Goal: Complete application form

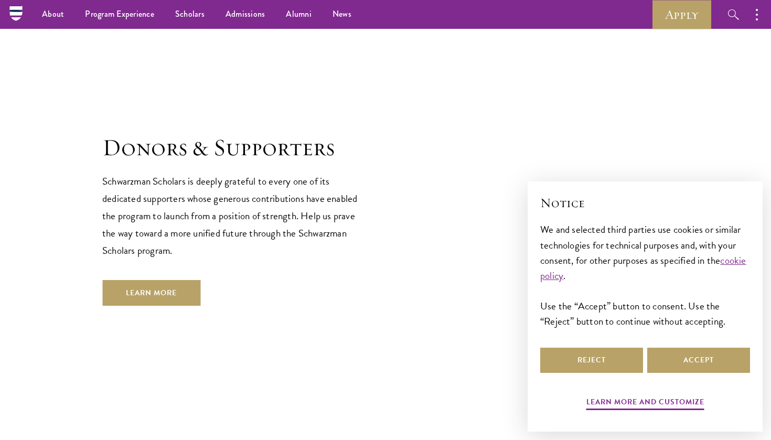
scroll to position [2846, 0]
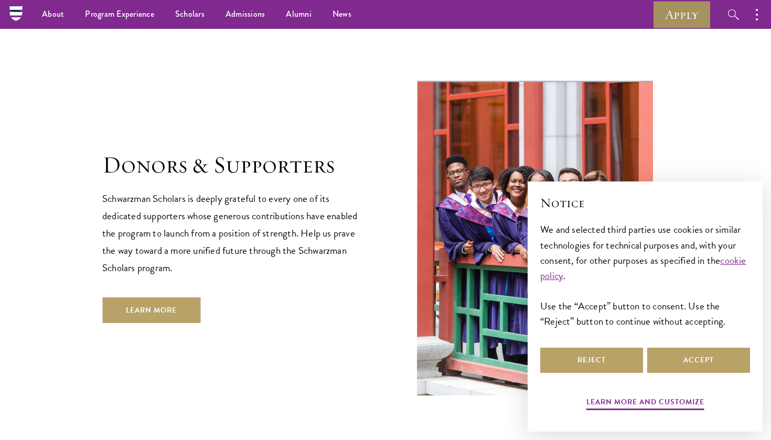
click at [679, 13] on link "Apply" at bounding box center [681, 14] width 59 height 29
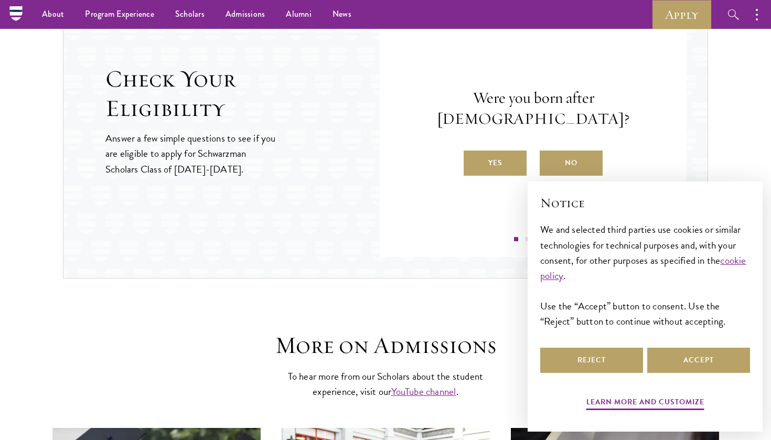
scroll to position [1145, 0]
click at [497, 152] on label "Yes" at bounding box center [495, 163] width 63 height 25
click at [473, 152] on input "Yes" at bounding box center [468, 156] width 9 height 9
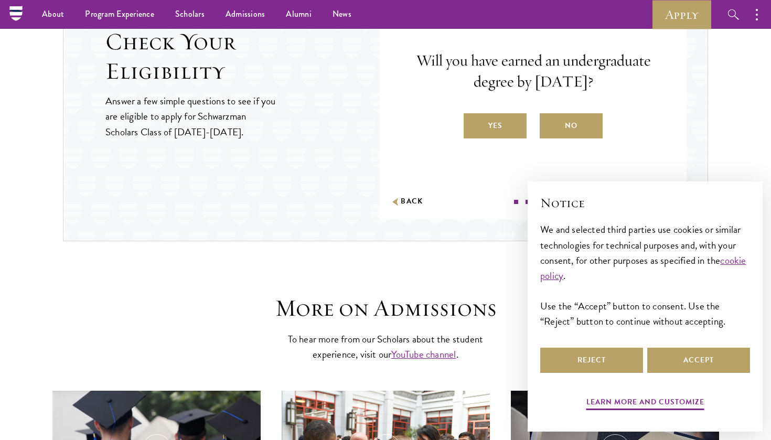
scroll to position [1175, 0]
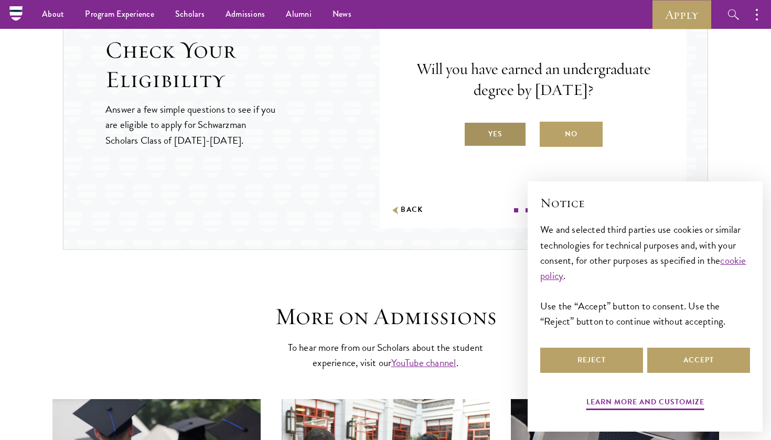
click at [501, 141] on label "Yes" at bounding box center [495, 134] width 63 height 25
click at [473, 132] on input "Yes" at bounding box center [468, 127] width 9 height 9
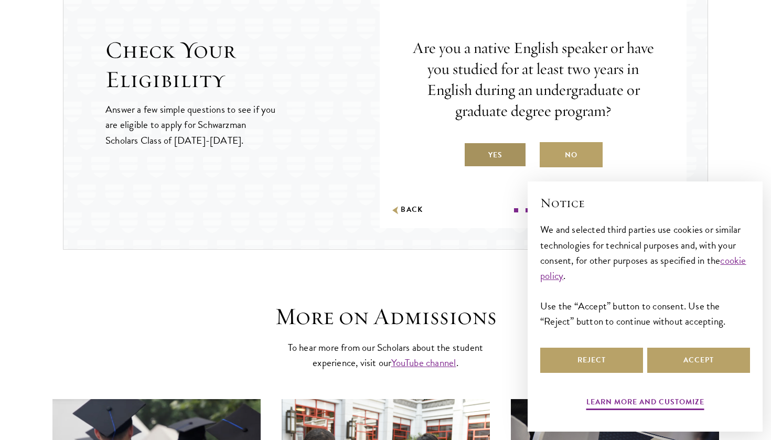
scroll to position [1175, 0]
click at [523, 151] on label "Yes" at bounding box center [495, 154] width 63 height 25
click at [473, 151] on input "Yes" at bounding box center [468, 147] width 9 height 9
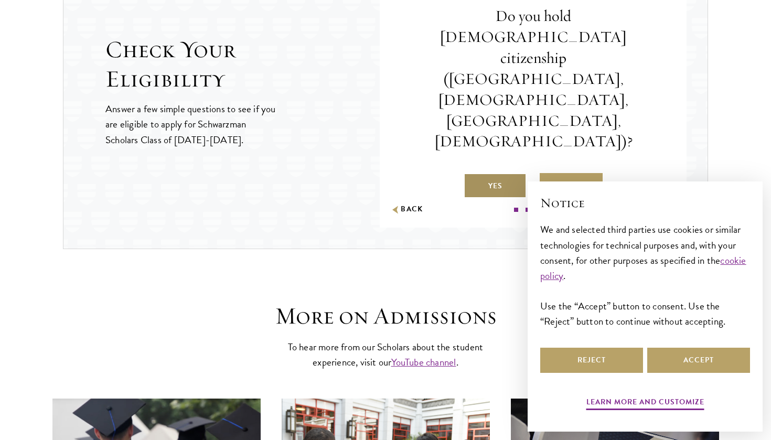
click at [516, 173] on label "Yes" at bounding box center [495, 185] width 63 height 25
click at [473, 175] on input "Yes" at bounding box center [468, 179] width 9 height 9
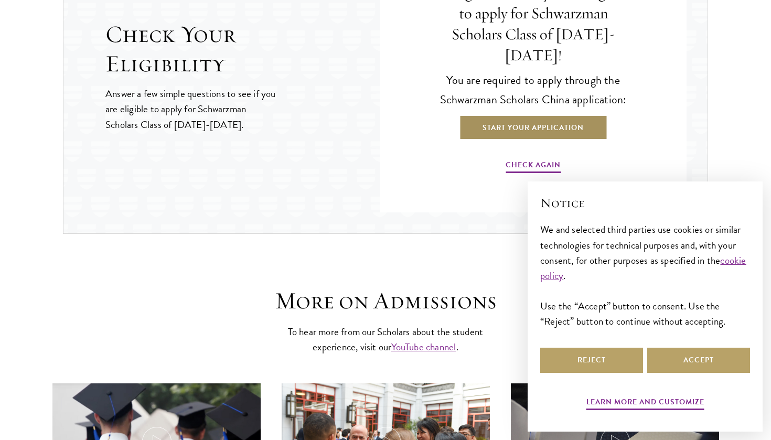
scroll to position [1194, 0]
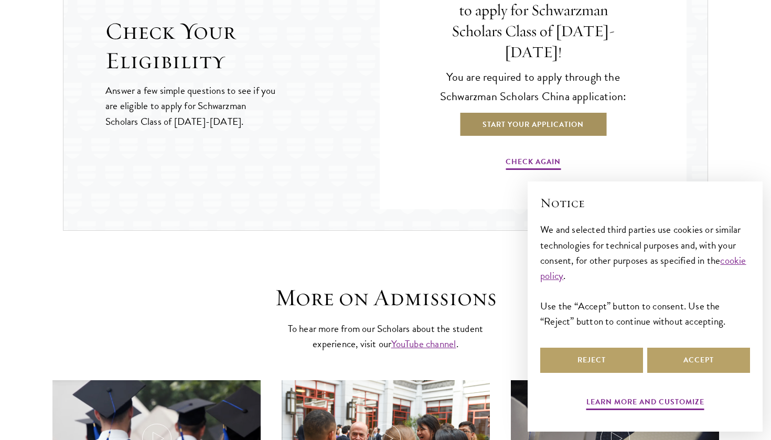
click at [527, 113] on link "Start Your Application" at bounding box center [533, 124] width 148 height 25
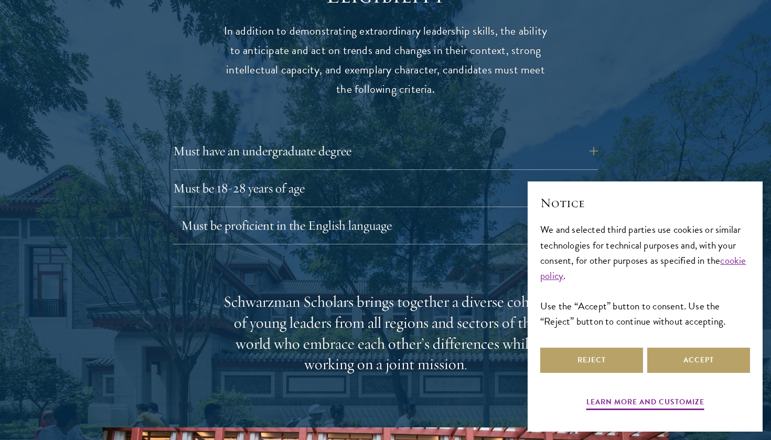
scroll to position [1426, 0]
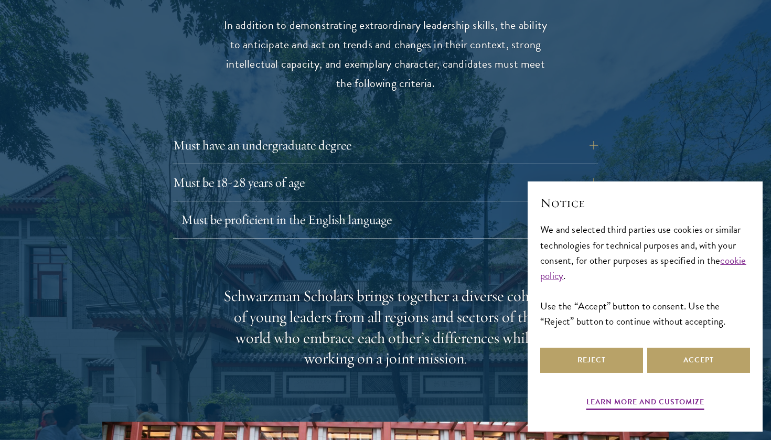
click at [438, 207] on button "Must be proficient in the English language" at bounding box center [393, 219] width 425 height 25
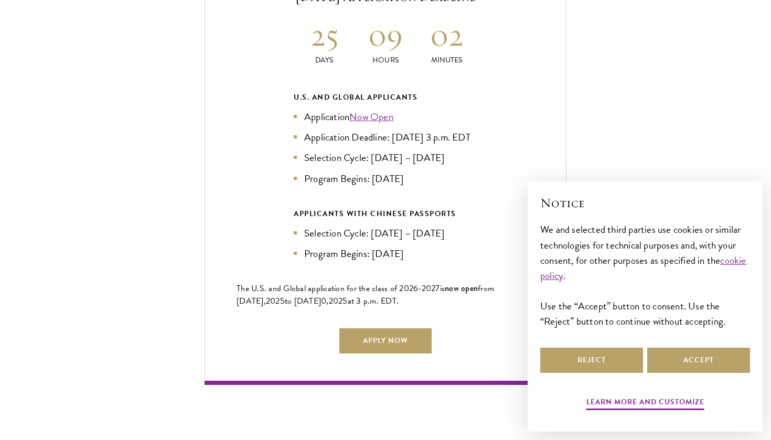
scroll to position [2618, 0]
